Goal: Information Seeking & Learning: Compare options

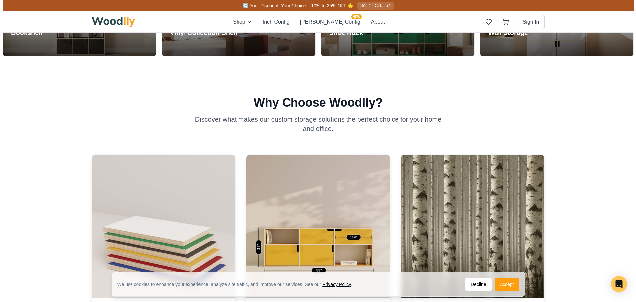
scroll to position [762, 0]
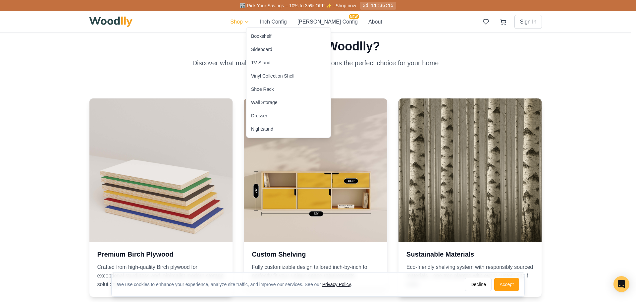
click at [256, 18] on html "We use cookies to enhance your experience, analyze site traffic, and improve ou…" at bounding box center [318, 179] width 636 height 1882
click at [257, 35] on div "Bookshelf" at bounding box center [261, 36] width 20 height 7
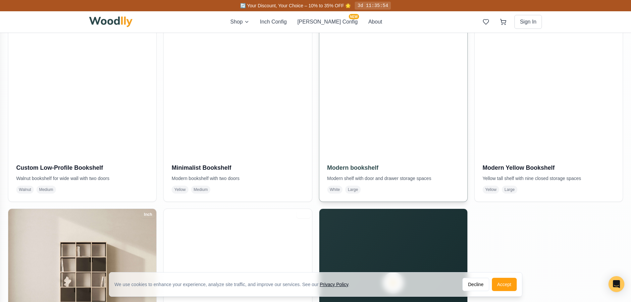
scroll to position [343, 0]
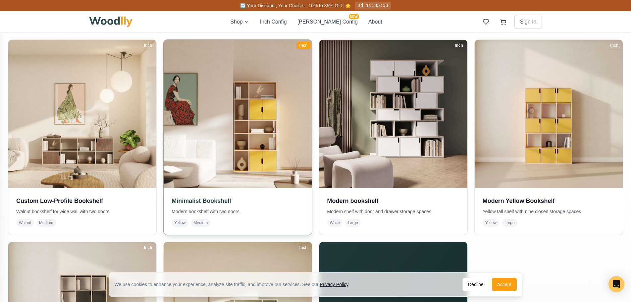
click at [258, 121] on img at bounding box center [238, 114] width 156 height 156
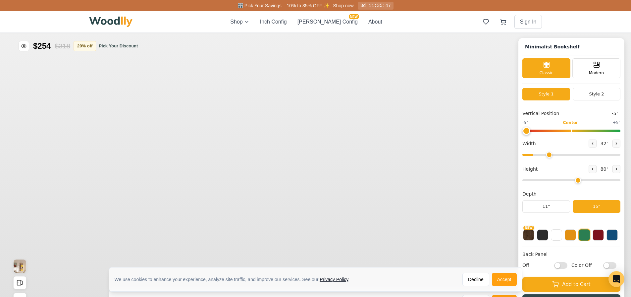
type input "-5"
type input "32"
type input "5"
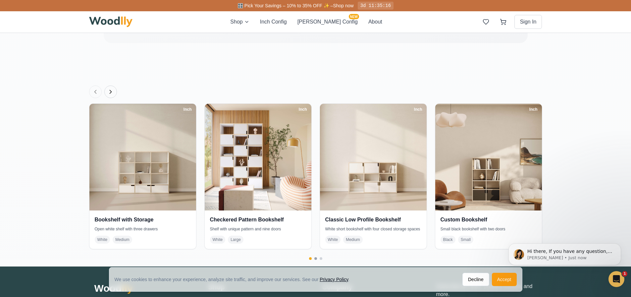
click at [315, 259] on button "Go to page 2" at bounding box center [315, 258] width 3 height 3
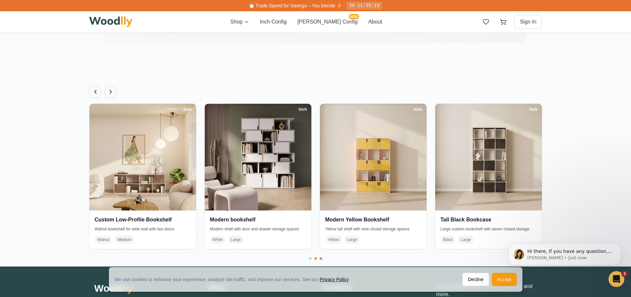
click at [321, 259] on button "Go to page 3" at bounding box center [321, 258] width 3 height 3
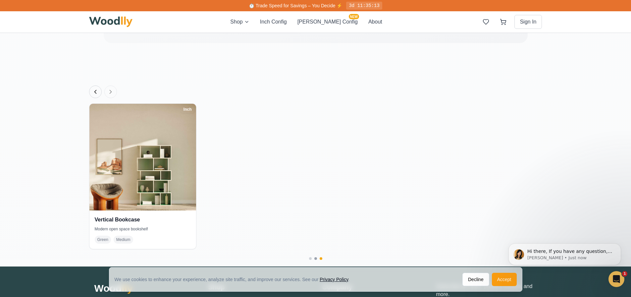
click at [316, 258] on button "Go to page 2" at bounding box center [315, 258] width 3 height 3
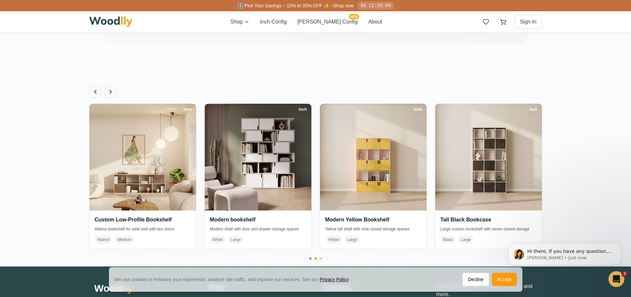
click at [310, 259] on button "Go to page 1" at bounding box center [310, 258] width 3 height 3
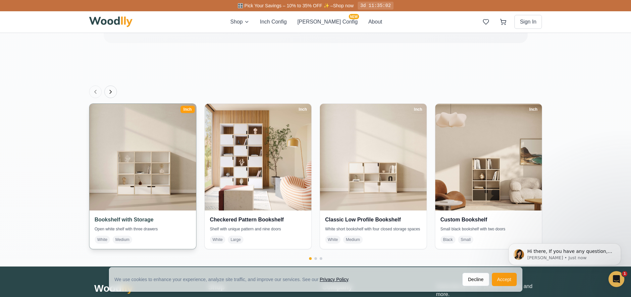
click at [160, 171] on img at bounding box center [142, 157] width 112 height 112
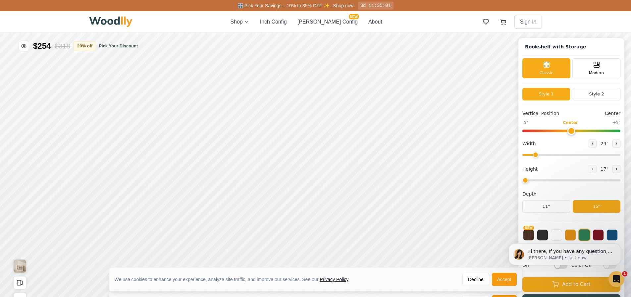
type input "57"
type input "4"
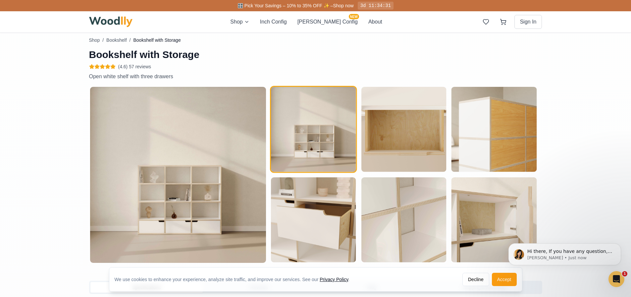
scroll to position [331, 0]
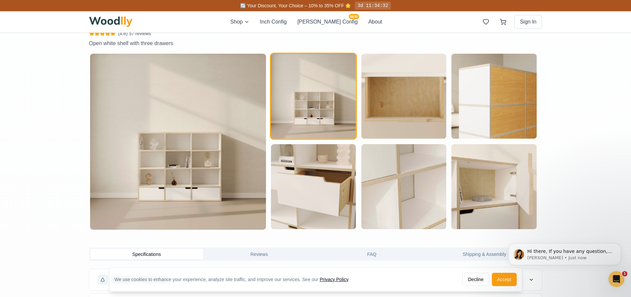
click at [178, 157] on img at bounding box center [178, 142] width 176 height 176
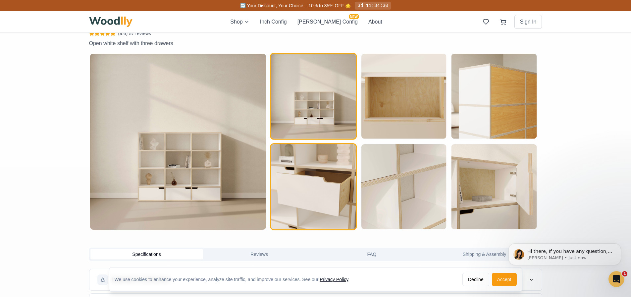
click at [301, 183] on img "button" at bounding box center [313, 186] width 85 height 85
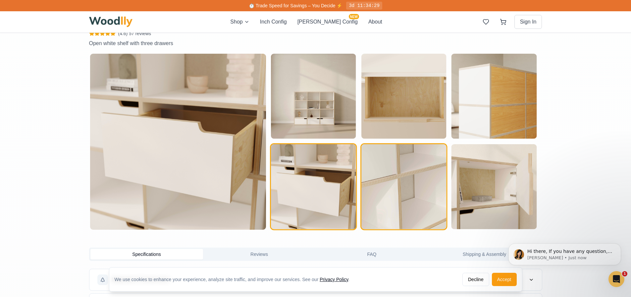
click at [394, 178] on img "button" at bounding box center [403, 186] width 85 height 85
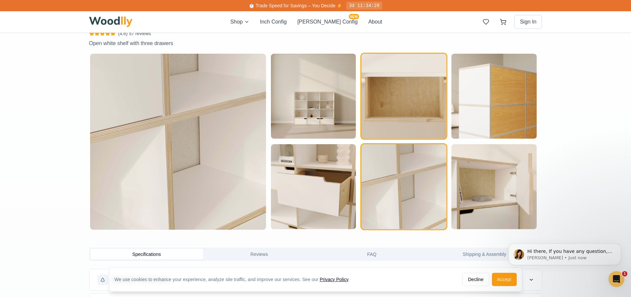
click at [402, 115] on img "button" at bounding box center [403, 96] width 85 height 85
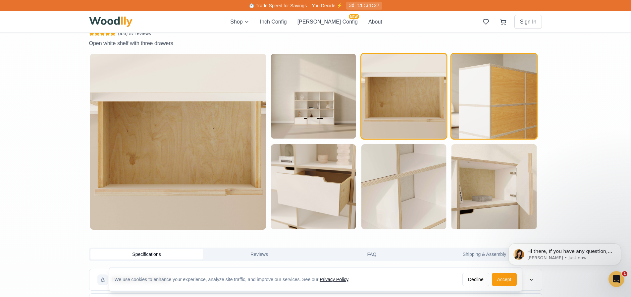
click at [469, 95] on img "button" at bounding box center [494, 96] width 85 height 85
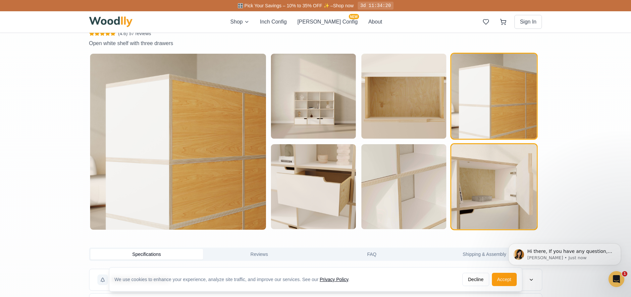
click at [506, 190] on img "button" at bounding box center [494, 186] width 85 height 85
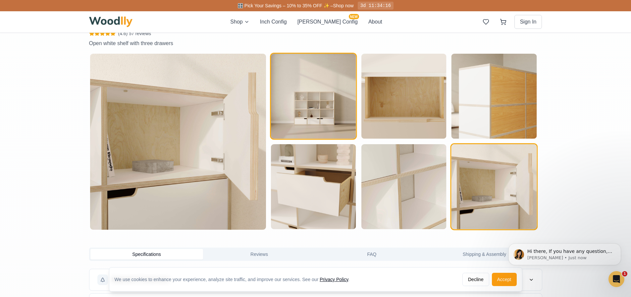
click at [309, 77] on img "button" at bounding box center [313, 96] width 85 height 85
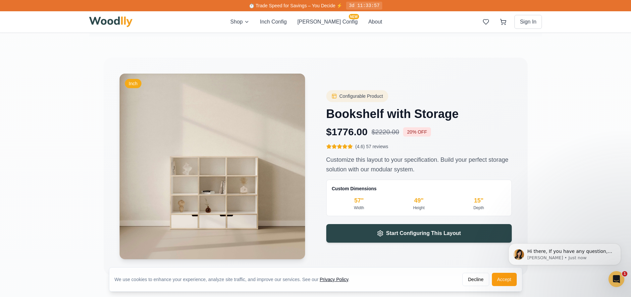
scroll to position [0, 0]
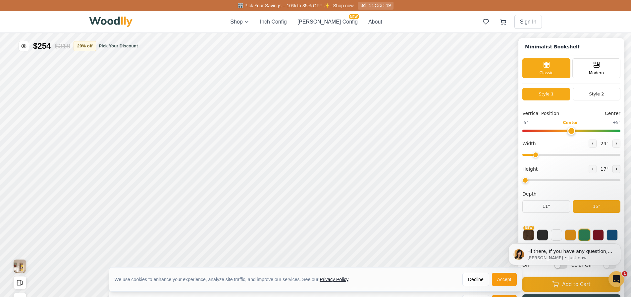
type input "-5"
type input "32"
type input "5"
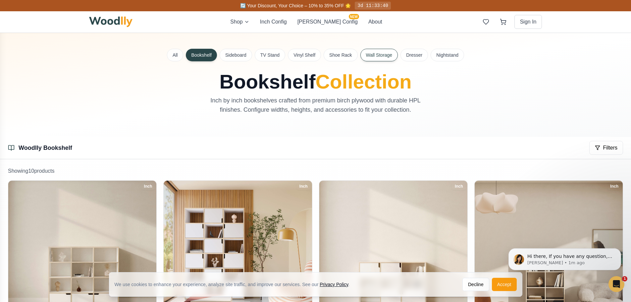
click at [371, 54] on button "Wall Storage" at bounding box center [379, 55] width 38 height 13
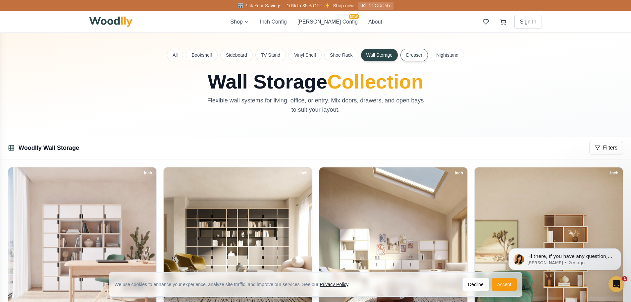
click at [418, 57] on button "Dresser" at bounding box center [414, 55] width 27 height 13
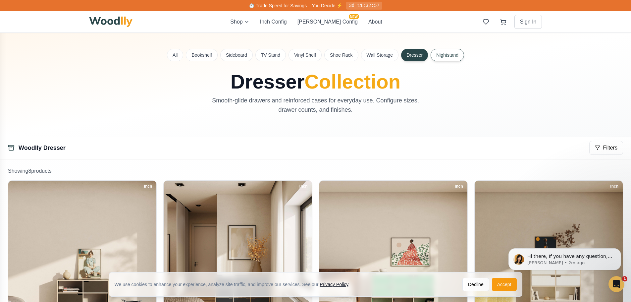
click at [460, 59] on button "Nightstand" at bounding box center [447, 55] width 33 height 13
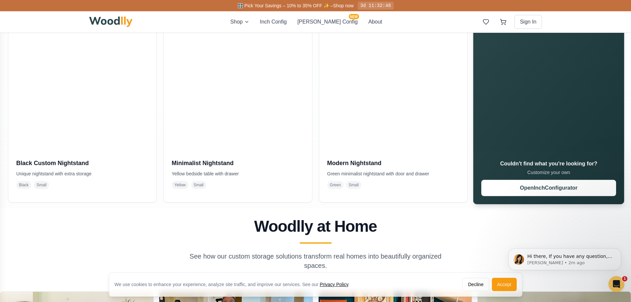
scroll to position [199, 0]
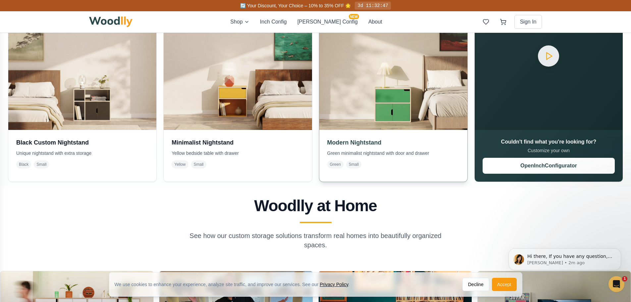
click at [388, 106] on img at bounding box center [393, 56] width 156 height 156
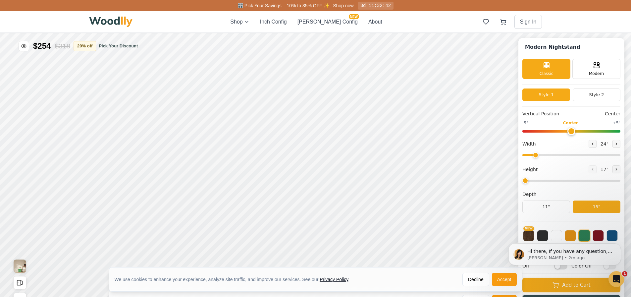
type input "2"
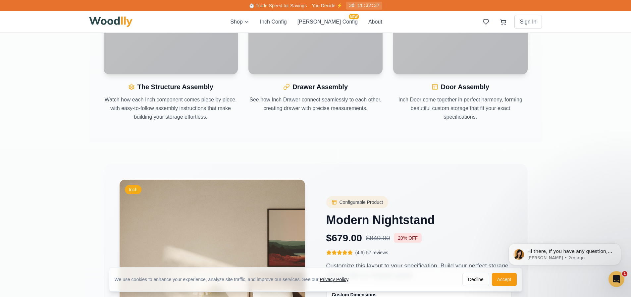
scroll to position [994, 0]
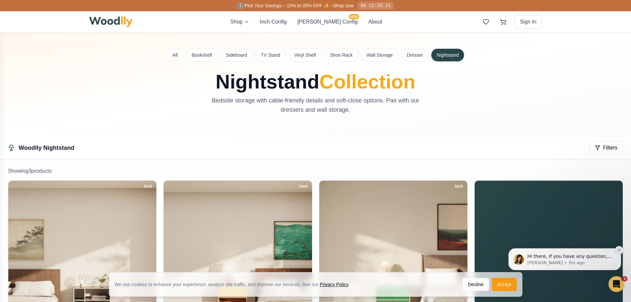
click at [620, 250] on icon "Dismiss notification" at bounding box center [620, 250] width 4 height 4
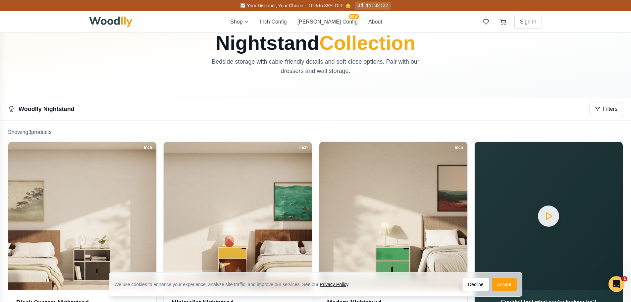
scroll to position [99, 0]
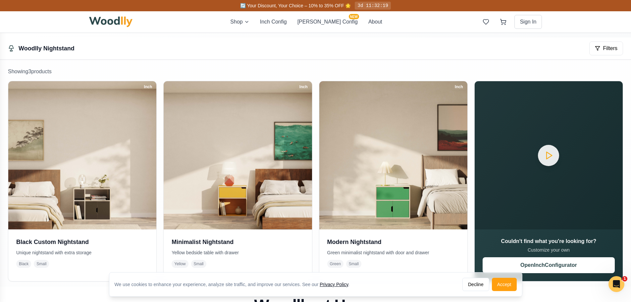
click at [99, 24] on img at bounding box center [111, 22] width 44 height 11
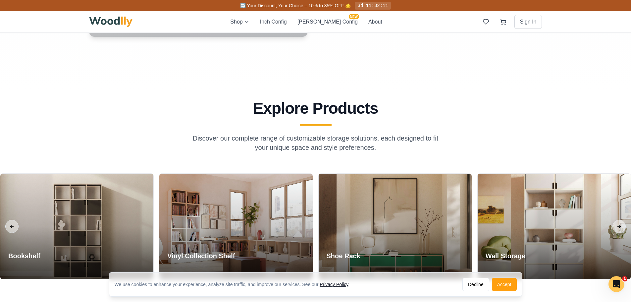
scroll to position [563, 0]
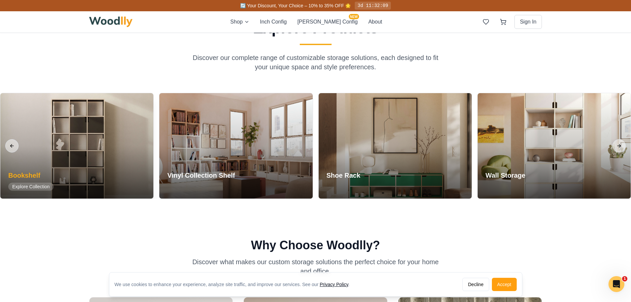
click at [71, 171] on div at bounding box center [76, 145] width 153 height 105
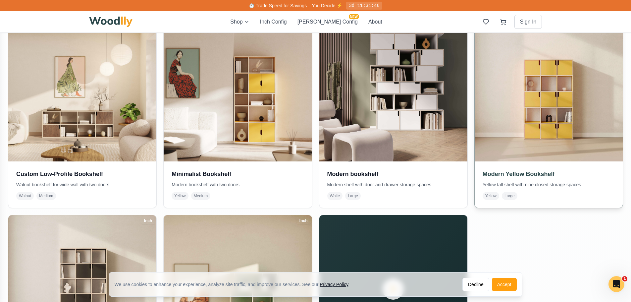
scroll to position [364, 0]
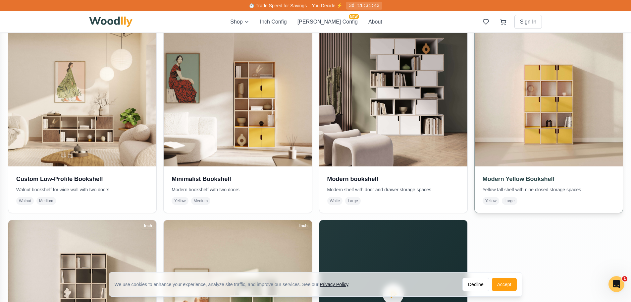
click at [506, 86] on img at bounding box center [549, 92] width 156 height 156
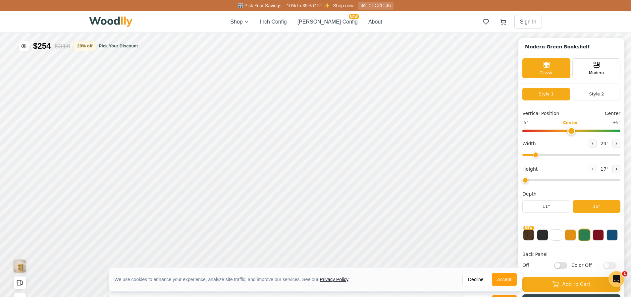
type input "45"
type input "5"
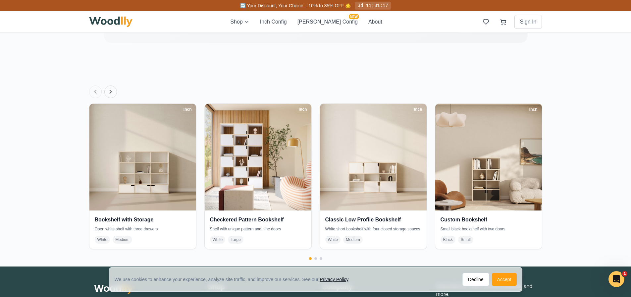
scroll to position [1027, 0]
